Goal: Transaction & Acquisition: Purchase product/service

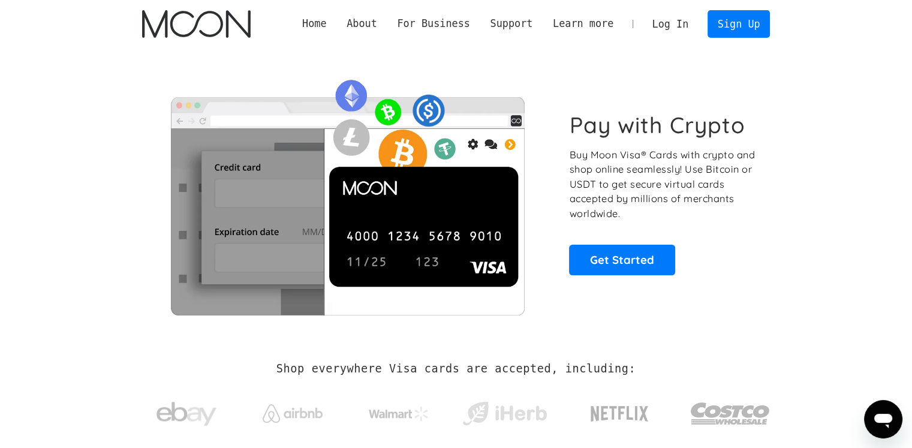
click at [671, 20] on link "Log In" at bounding box center [670, 24] width 56 height 26
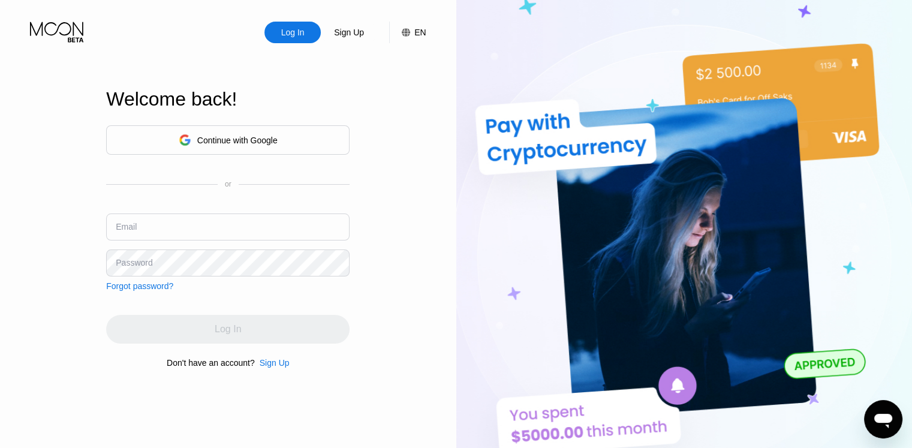
click at [226, 131] on div "Continue with Google" at bounding box center [228, 140] width 99 height 19
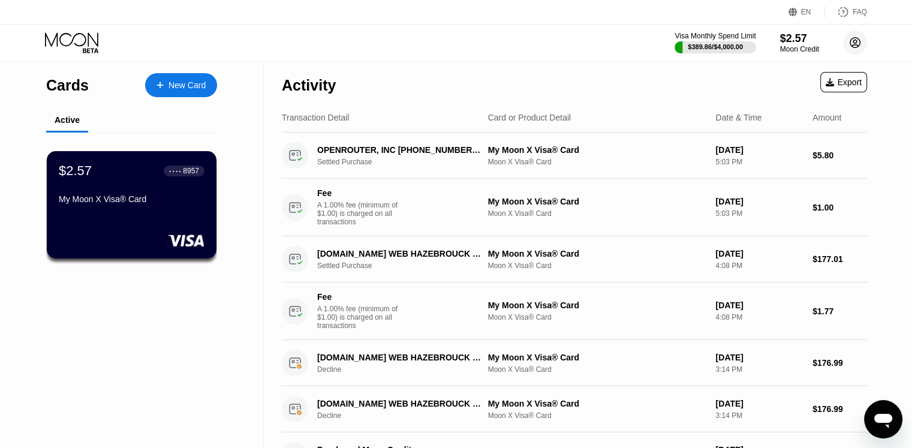
click at [849, 46] on circle at bounding box center [855, 43] width 24 height 24
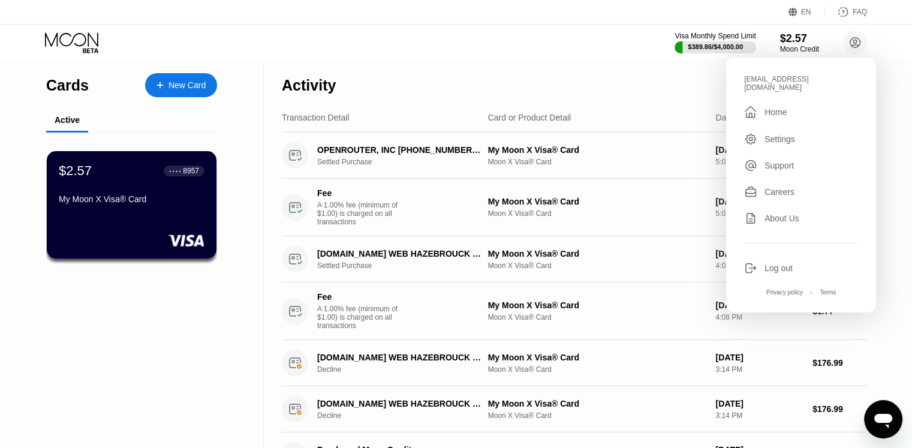
click at [517, 43] on div "Visa Monthly Spend Limit $389.86 / $4,000.00 $2.57 Moon Credit bouftouez@gmail.…" at bounding box center [456, 43] width 912 height 36
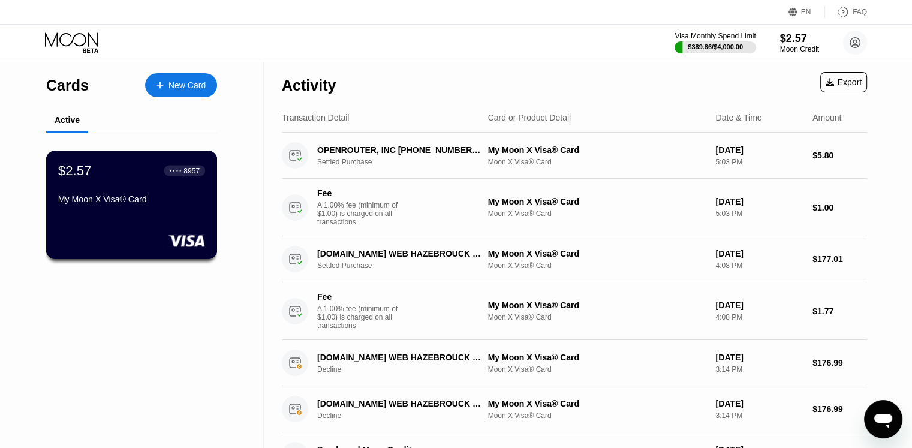
click at [156, 209] on div "My Moon X Visa® Card" at bounding box center [131, 201] width 147 height 14
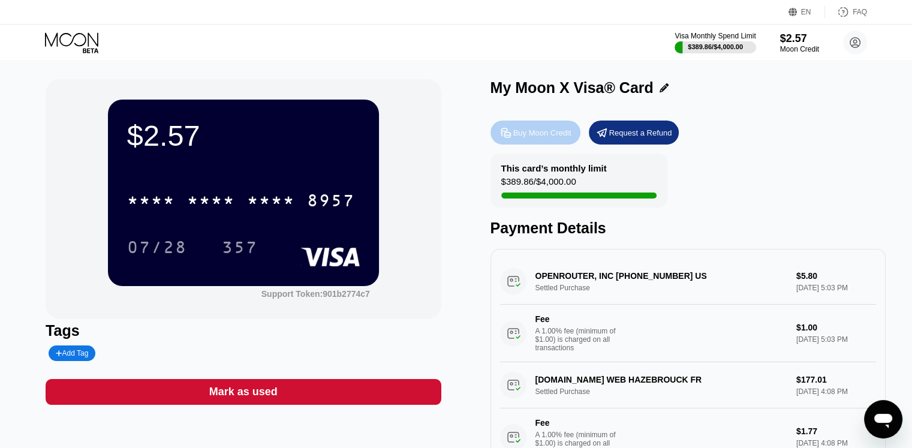
click at [549, 132] on div "Buy Moon Credit" at bounding box center [542, 133] width 58 height 10
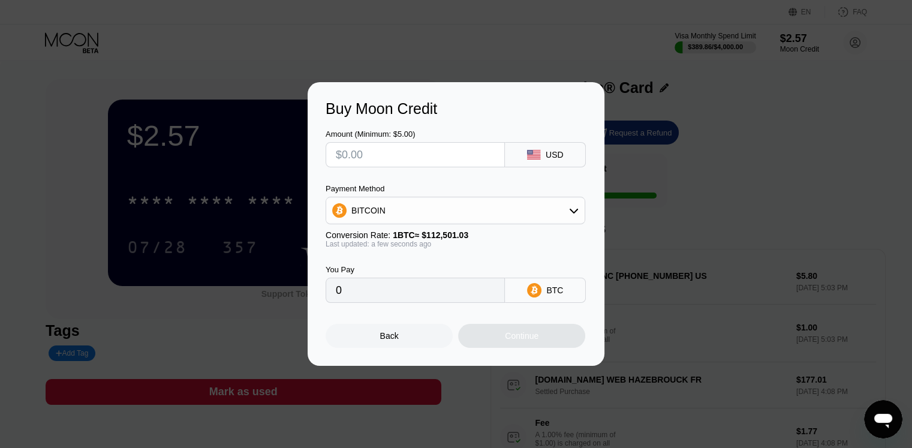
click at [412, 160] on input "text" at bounding box center [415, 155] width 159 height 24
type input "$10"
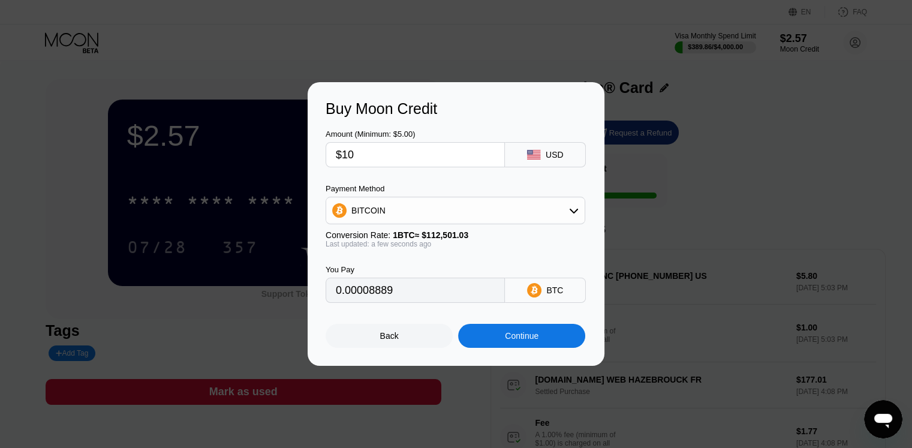
type input "0.00008889"
type input "$1"
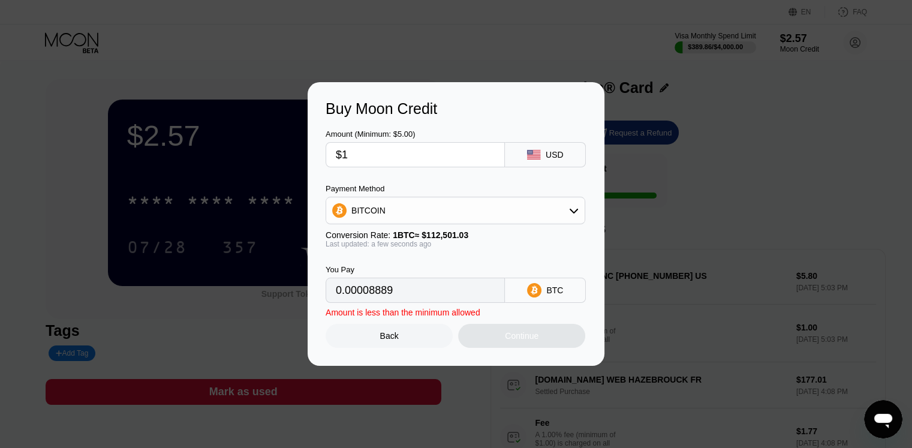
type input "0.00000889"
type input "$12"
type input "0.00010667"
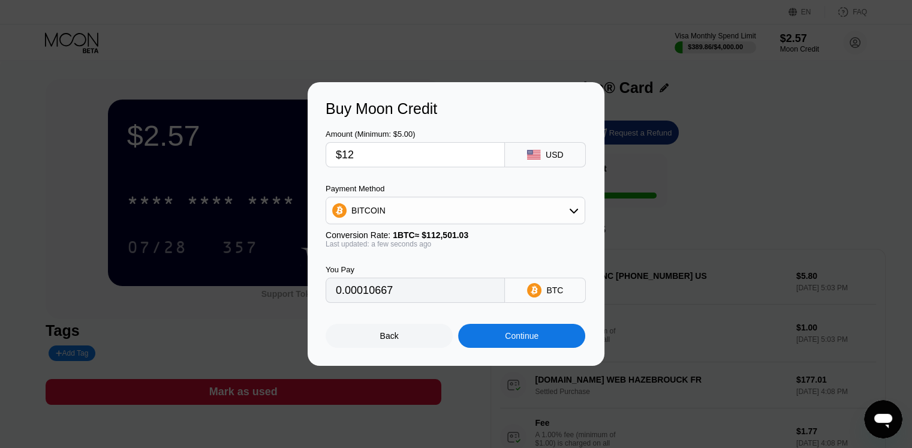
type input "$12"
click at [438, 212] on div "BITCOIN" at bounding box center [455, 210] width 258 height 24
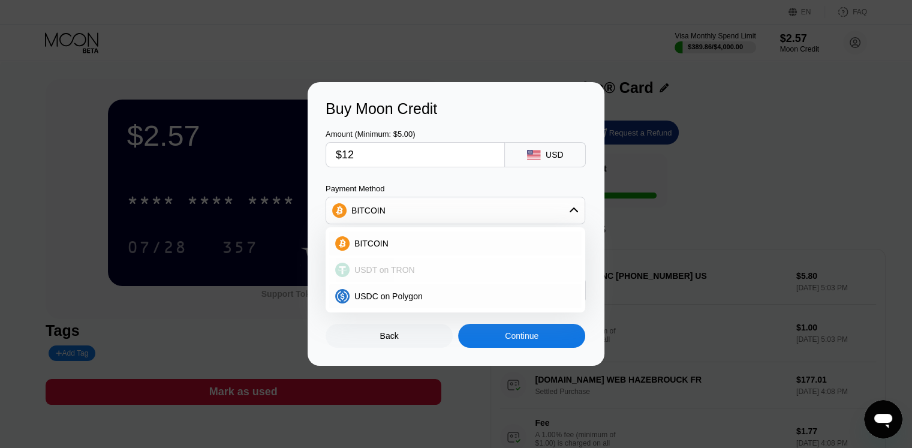
click at [396, 272] on span "USDT on TRON" at bounding box center [384, 270] width 61 height 10
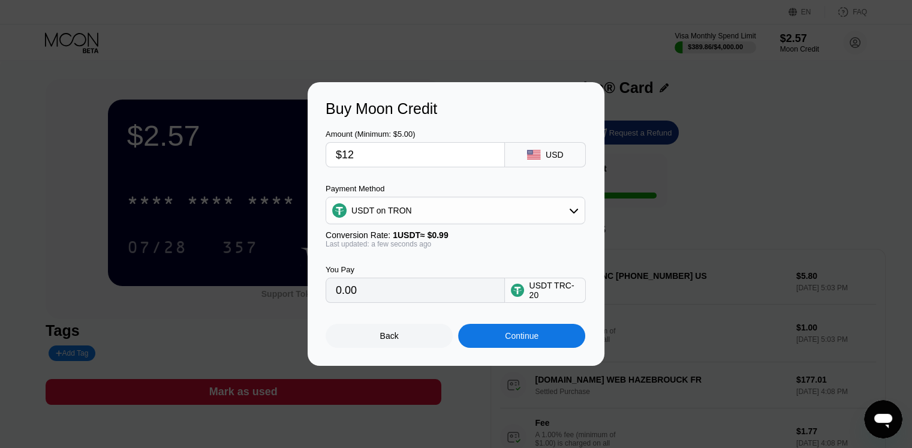
type input "12.12"
click at [511, 339] on div "Continue" at bounding box center [522, 336] width 34 height 10
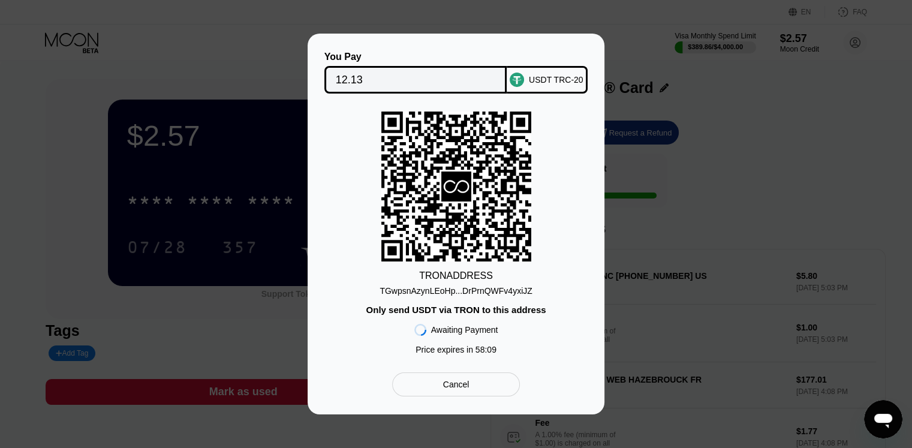
click at [741, 216] on div "You Pay 12.13 USDT TRC-20 TRON ADDRESS TGwpsnAzynLEoHp...DrPrnQWFv4yxiJZ Only s…" at bounding box center [456, 224] width 912 height 381
click at [436, 396] on div "Cancel" at bounding box center [456, 384] width 128 height 24
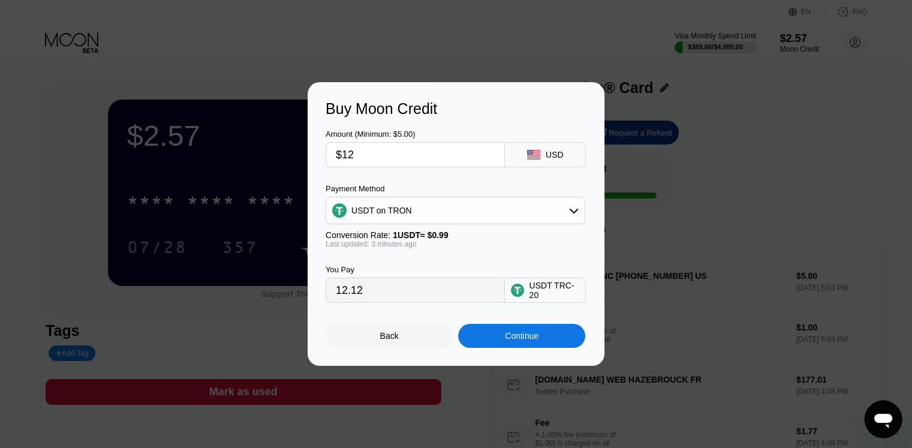
click at [376, 340] on div "Back" at bounding box center [389, 336] width 127 height 24
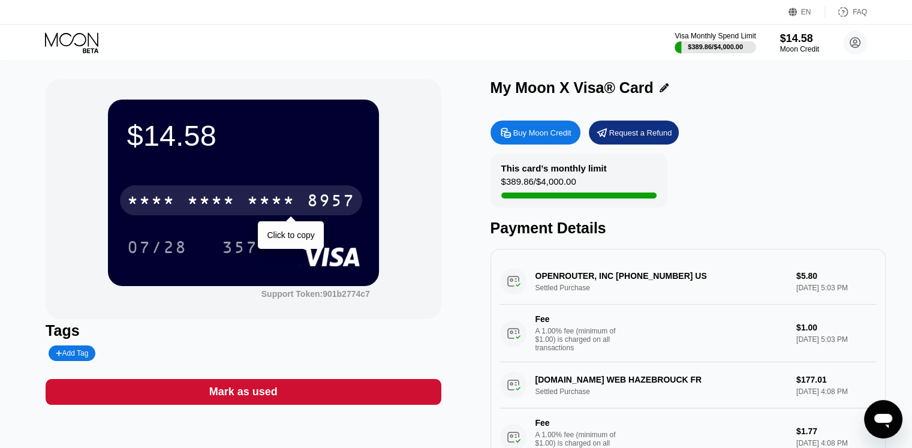
click at [260, 194] on div "* * * *" at bounding box center [271, 201] width 48 height 19
